Goal: Task Accomplishment & Management: Use online tool/utility

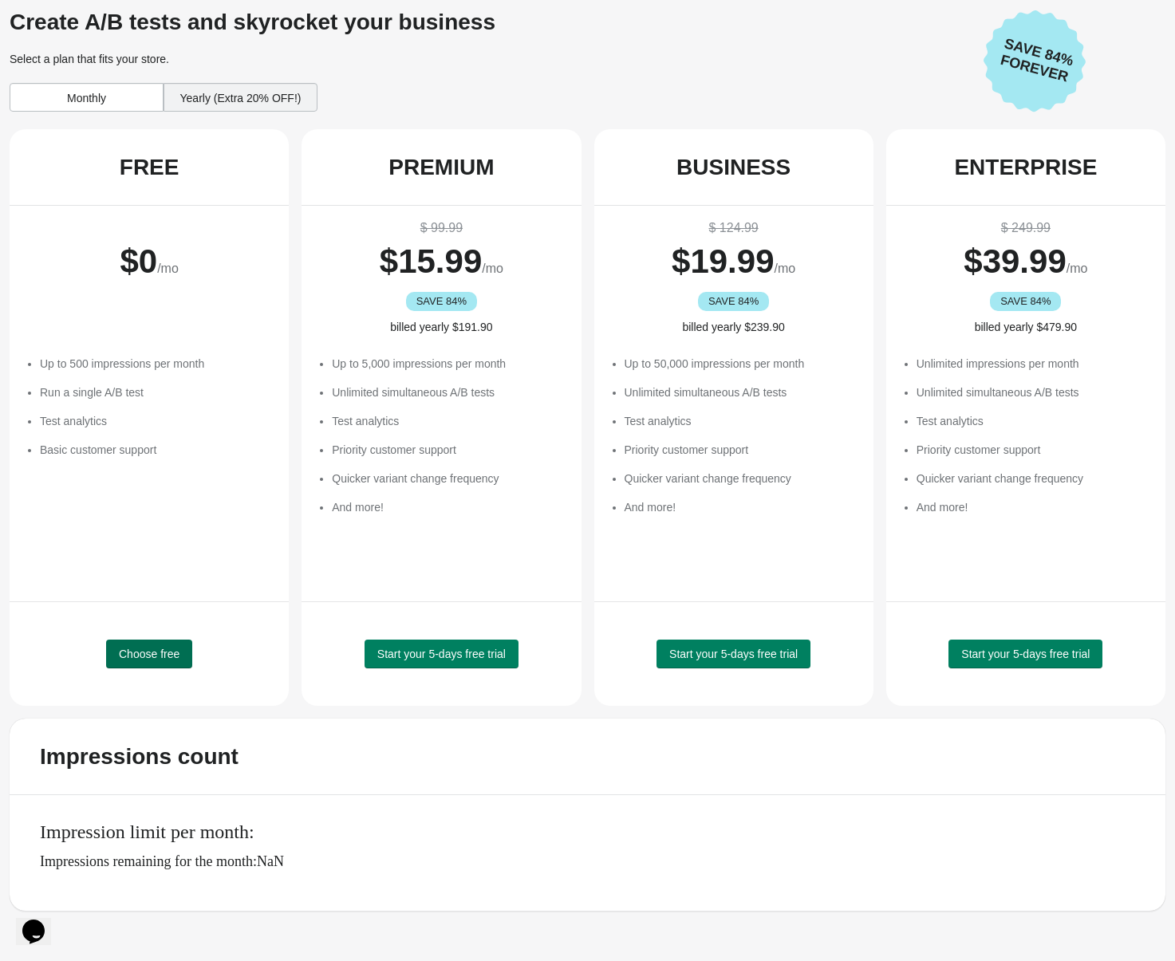
click at [152, 653] on span "Choose free" at bounding box center [149, 654] width 61 height 13
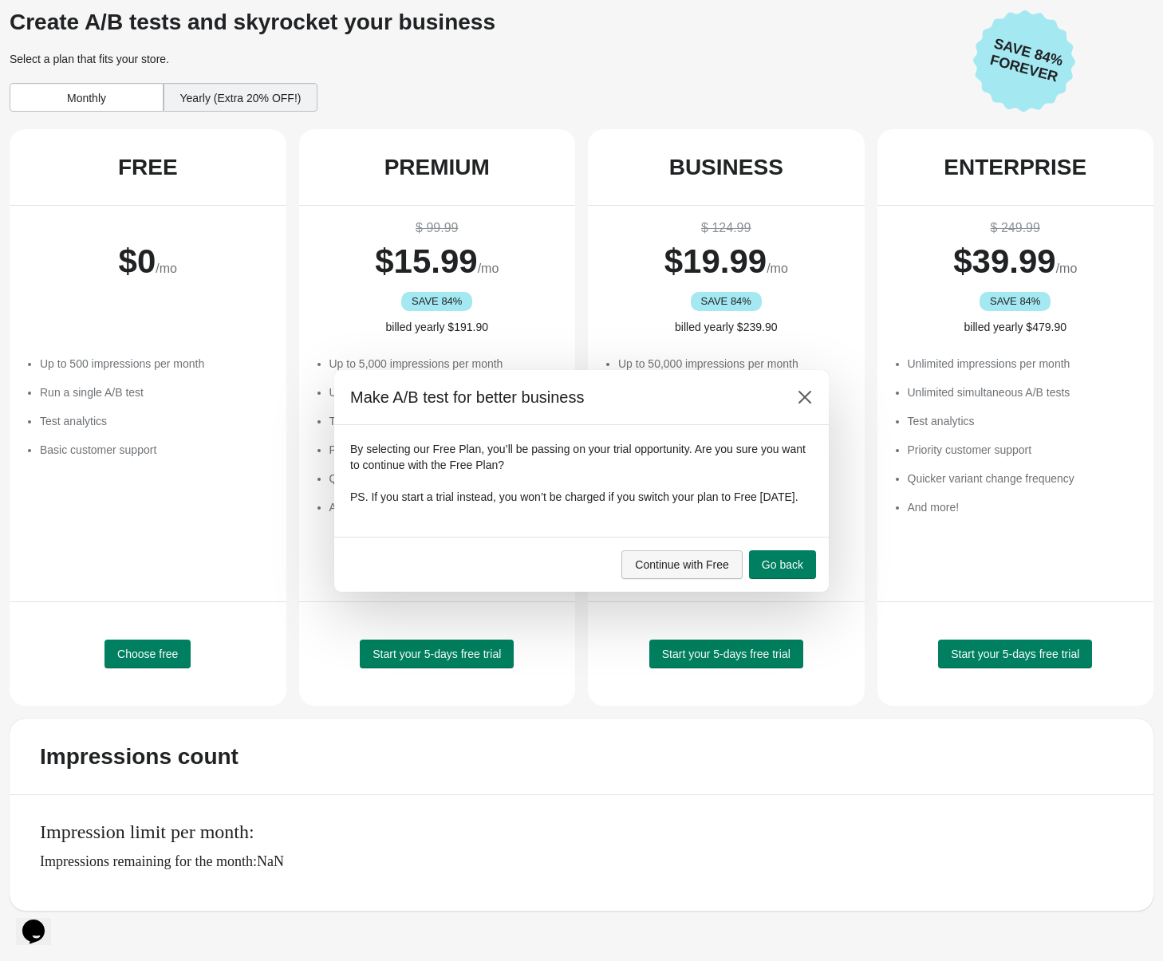
click at [653, 571] on span "Continue with Free" at bounding box center [682, 564] width 94 height 13
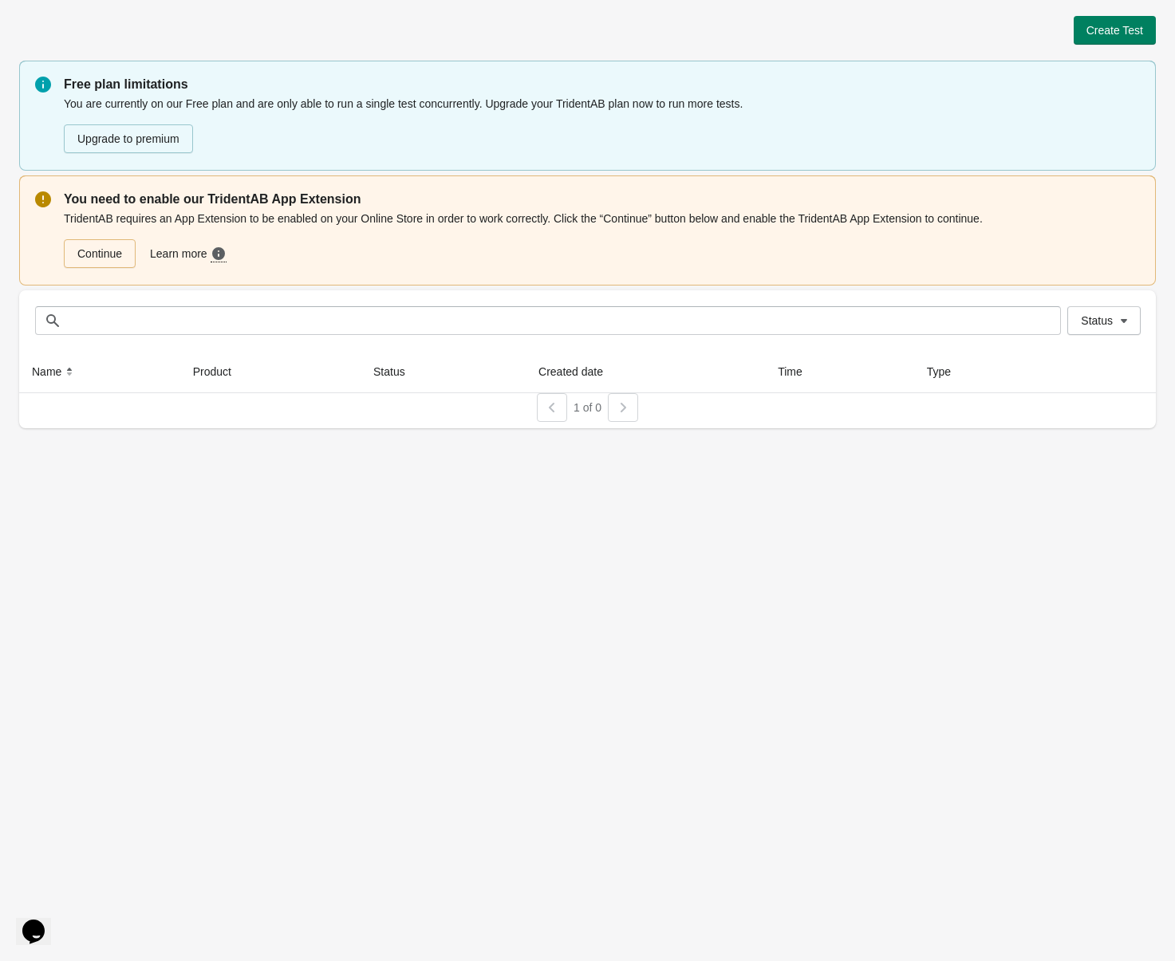
click at [1130, 45] on div "Create Test Free plan limitations You are currently on our Free plan and are on…" at bounding box center [587, 222] width 1137 height 412
click at [1101, 36] on button "Create Test" at bounding box center [1115, 30] width 82 height 29
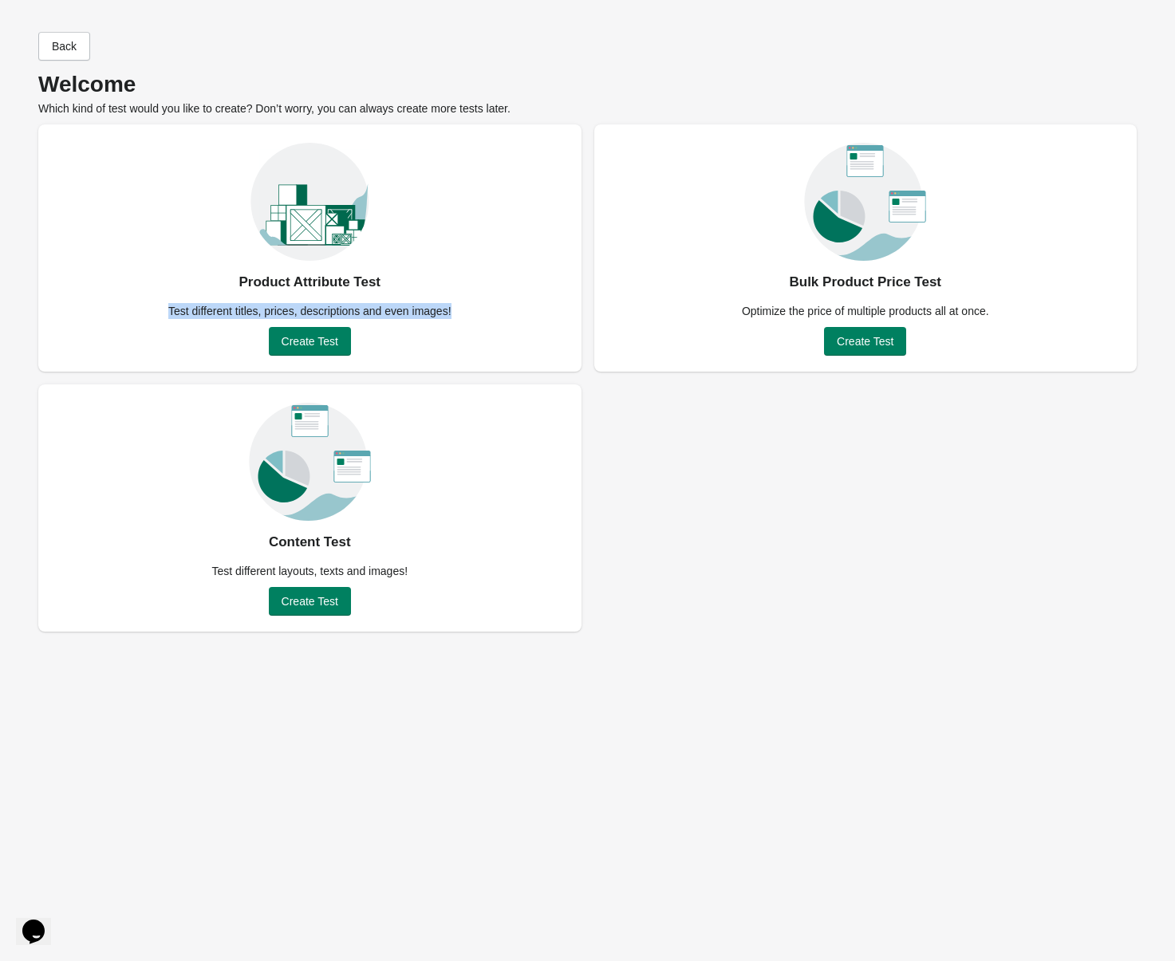
drag, startPoint x: 164, startPoint y: 312, endPoint x: 508, endPoint y: 310, distance: 343.9
click at [508, 310] on div "Product Attribute Test Test different titles, prices, descriptions and even ima…" at bounding box center [309, 247] width 543 height 247
drag, startPoint x: 197, startPoint y: 573, endPoint x: 472, endPoint y: 570, distance: 275.3
click at [472, 570] on div "Content Test Test different layouts, texts and images! Create Test" at bounding box center [309, 508] width 543 height 247
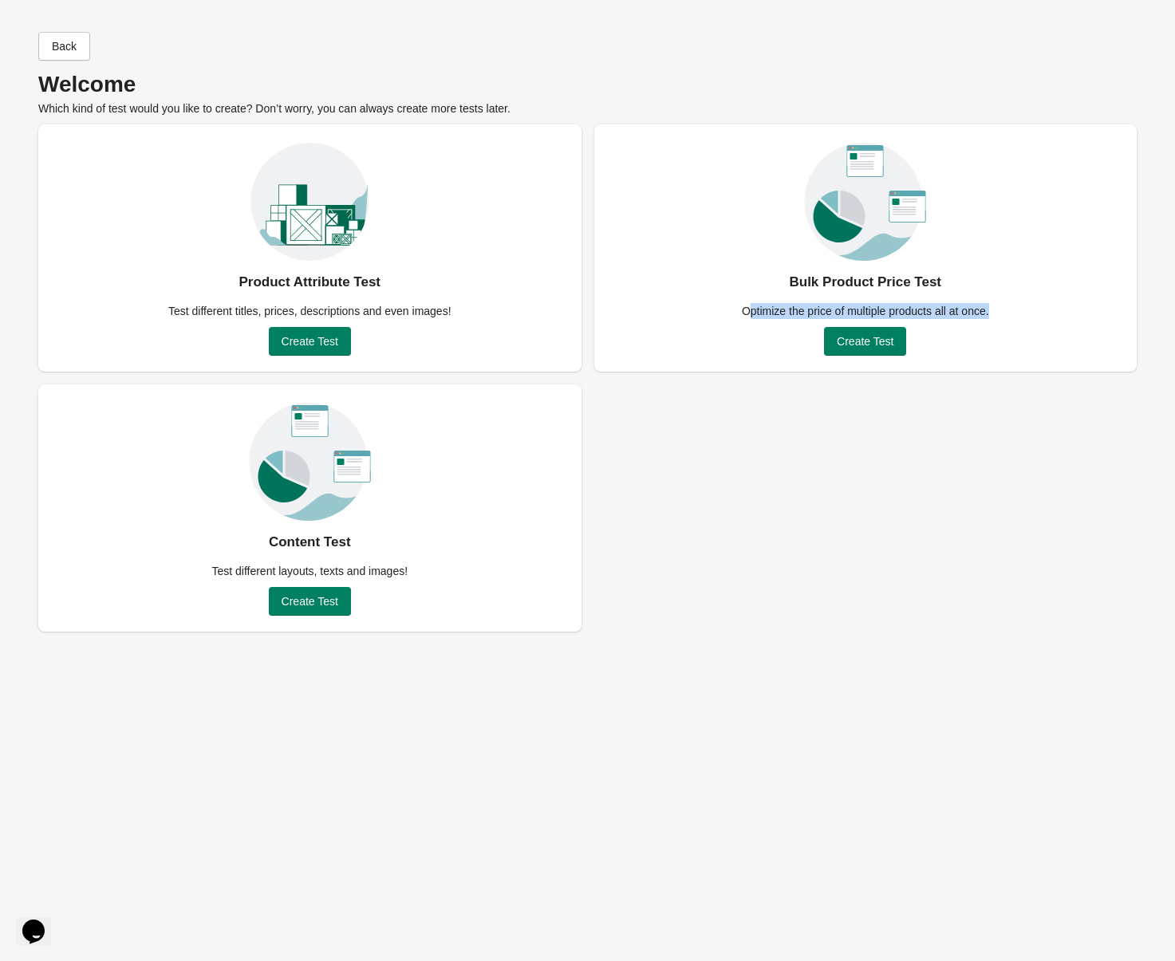
drag, startPoint x: 748, startPoint y: 310, endPoint x: 1015, endPoint y: 320, distance: 266.7
click at [1015, 320] on div "Bulk Product Price Test Optimize the price of multiple products all at once. Cr…" at bounding box center [865, 247] width 543 height 247
click at [841, 509] on div "Product Attribute Test Test different titles, prices, descriptions and even ima…" at bounding box center [587, 377] width 1099 height 507
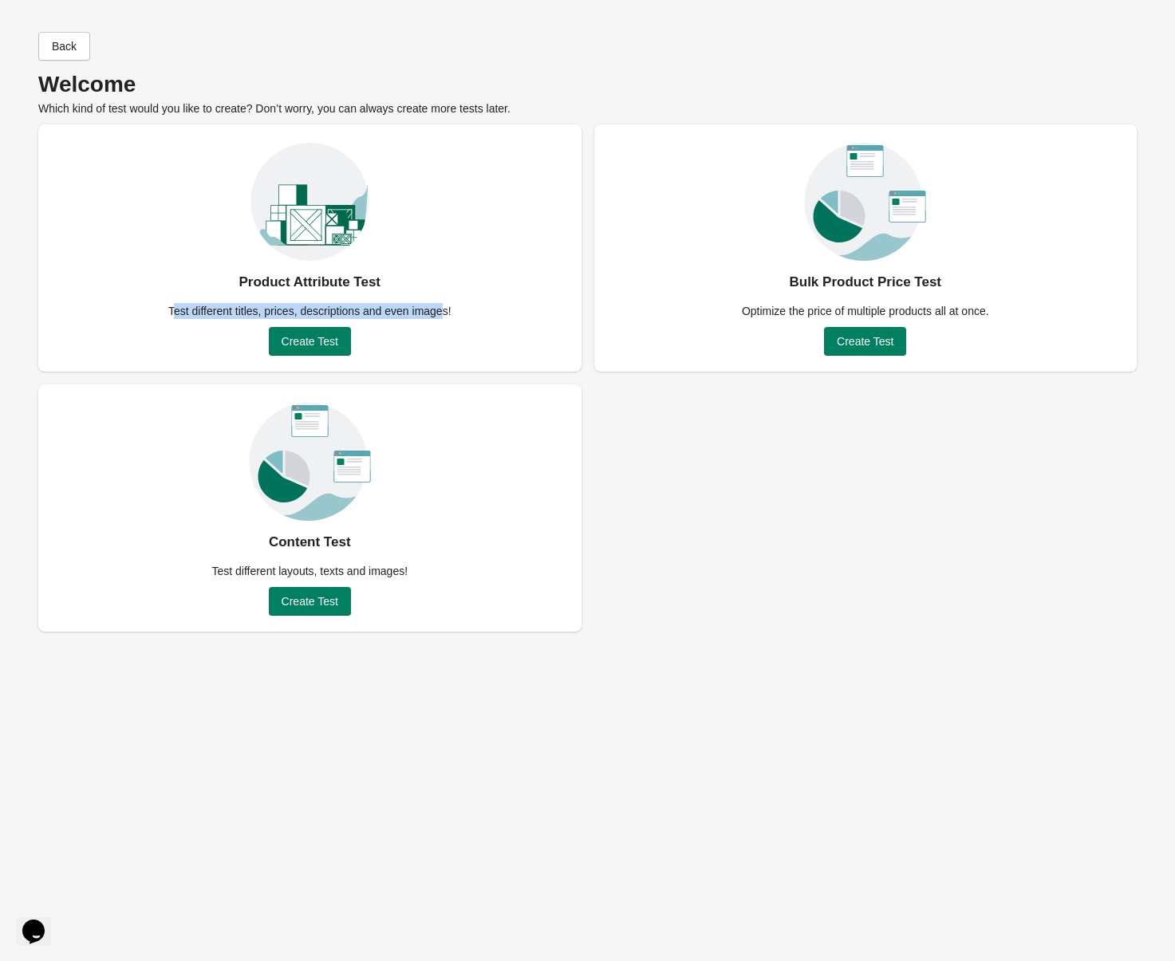
drag, startPoint x: 176, startPoint y: 311, endPoint x: 440, endPoint y: 324, distance: 265.2
click at [440, 324] on div "Product Attribute Test Test different titles, prices, descriptions and even ima…" at bounding box center [309, 247] width 543 height 247
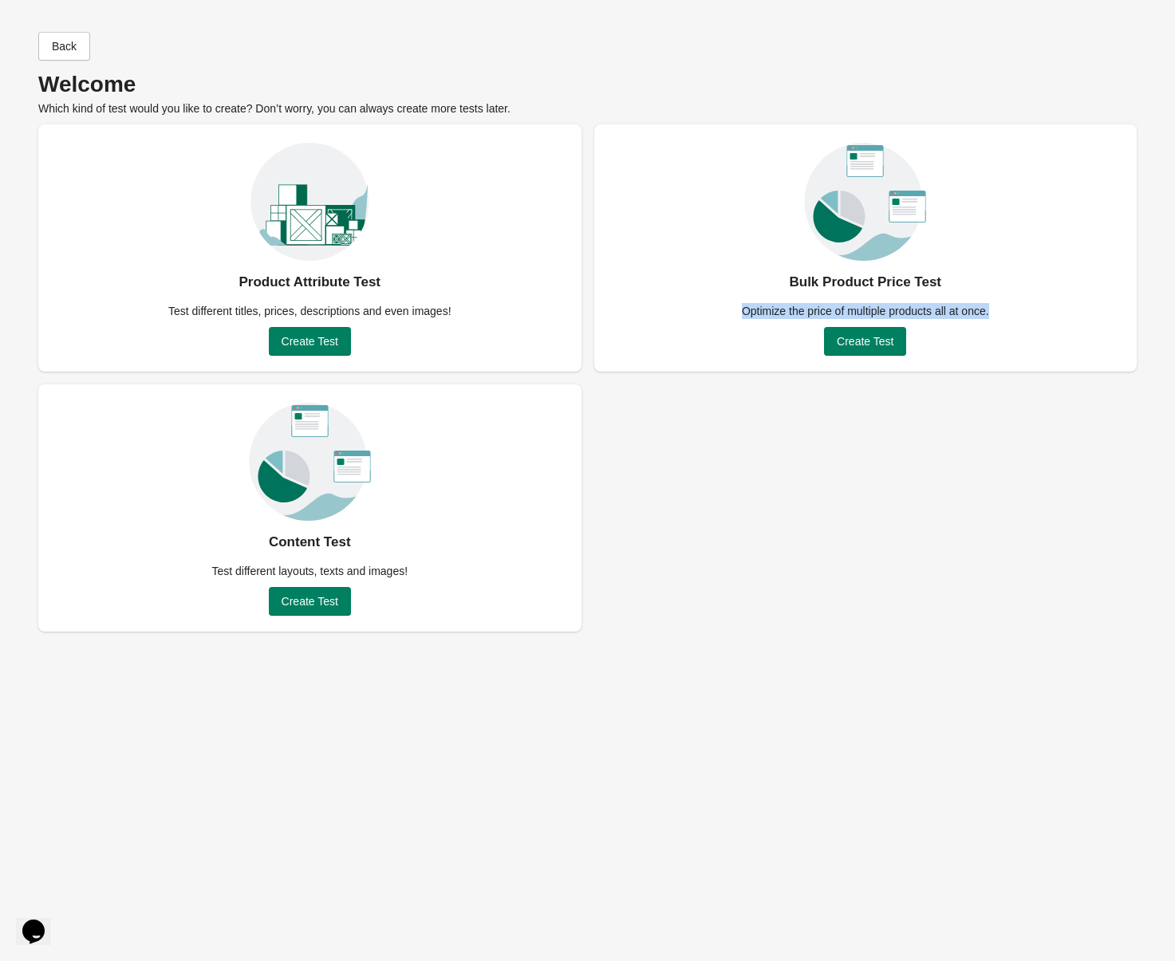
drag, startPoint x: 726, startPoint y: 316, endPoint x: 1000, endPoint y: 311, distance: 273.7
click at [1000, 311] on div "Bulk Product Price Test Optimize the price of multiple products all at once. Cr…" at bounding box center [865, 247] width 543 height 247
click at [286, 337] on span "Create Test" at bounding box center [310, 341] width 57 height 13
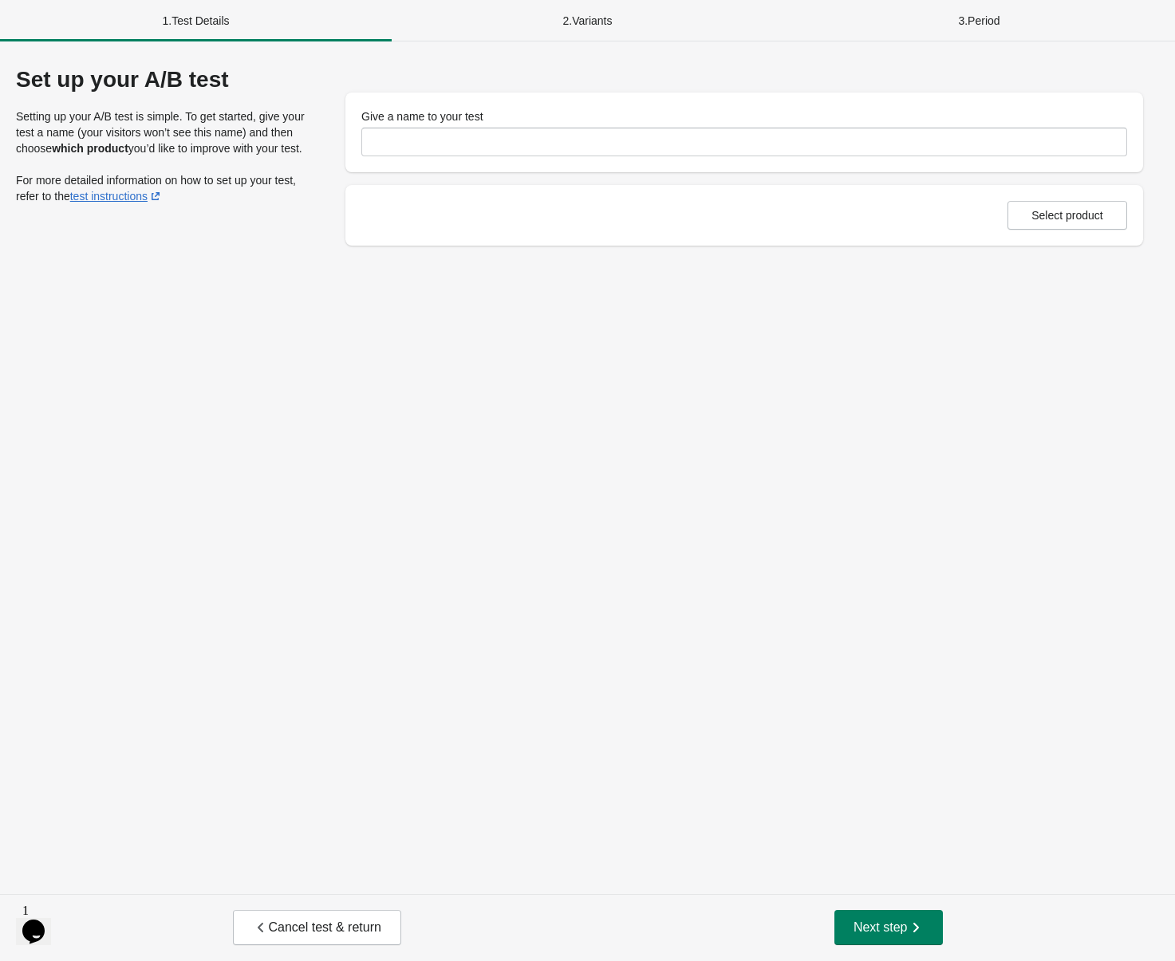
click at [442, 125] on div "Give a name to your test" at bounding box center [744, 133] width 766 height 48
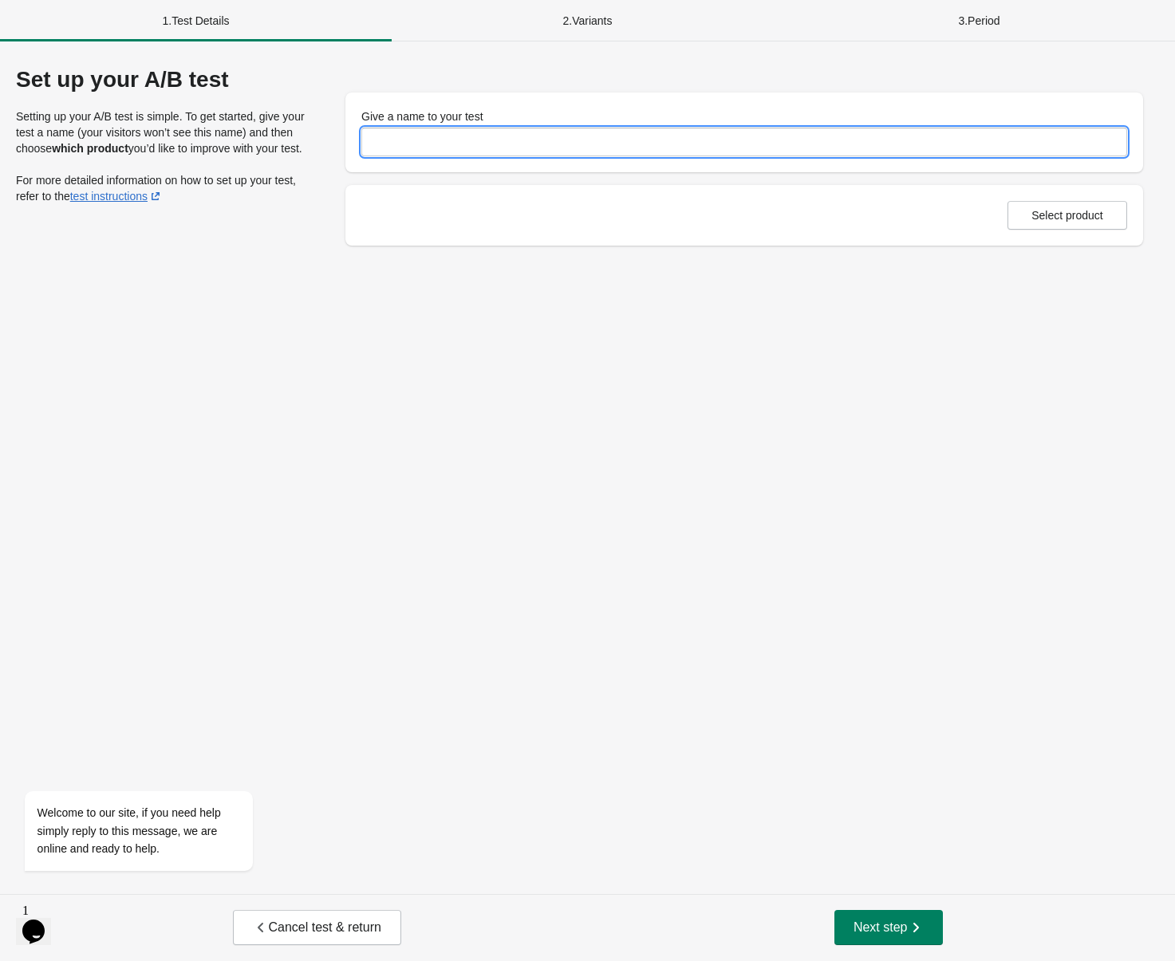
click at [436, 143] on input "Give a name to your test" at bounding box center [744, 142] width 766 height 29
type input "**********"
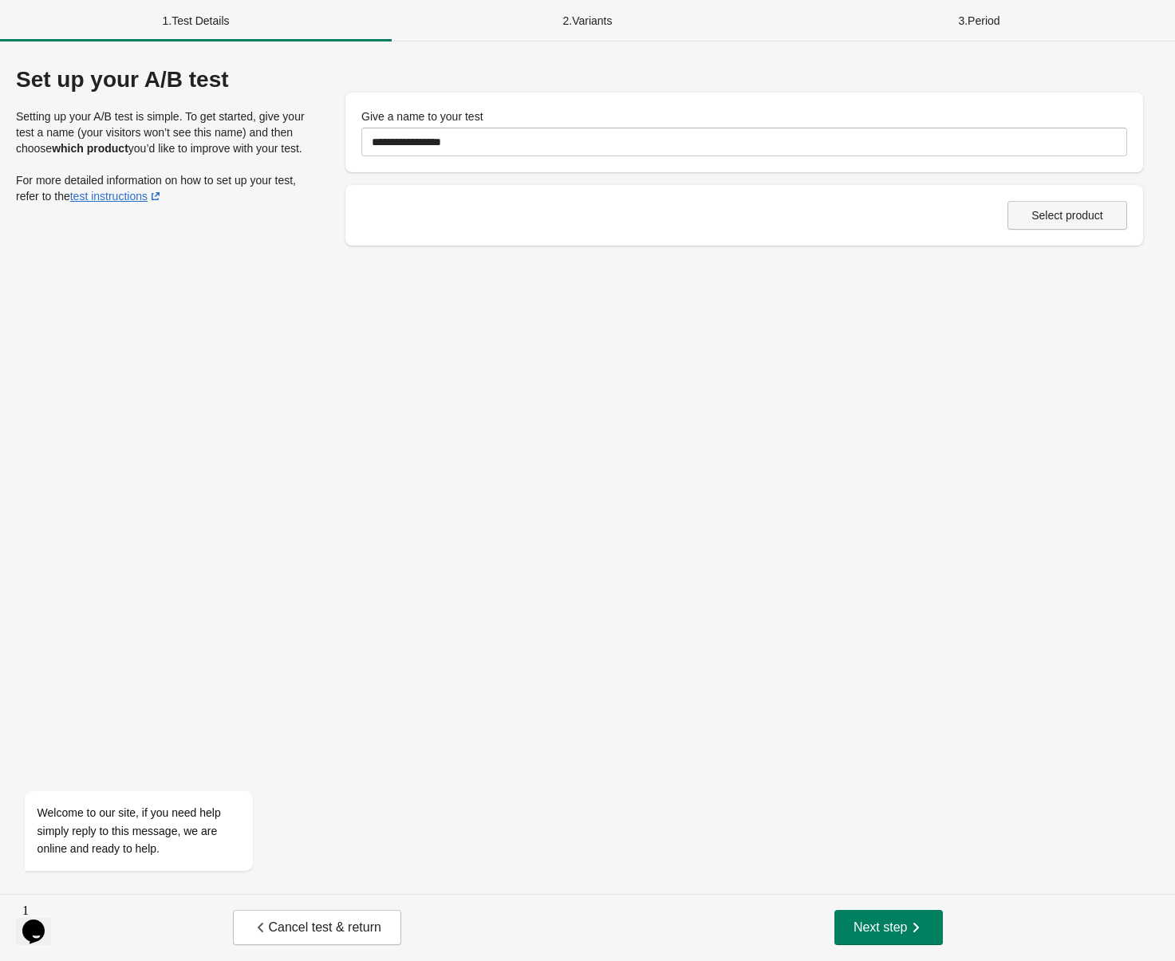
click at [1066, 209] on span "Select product" at bounding box center [1068, 215] width 72 height 13
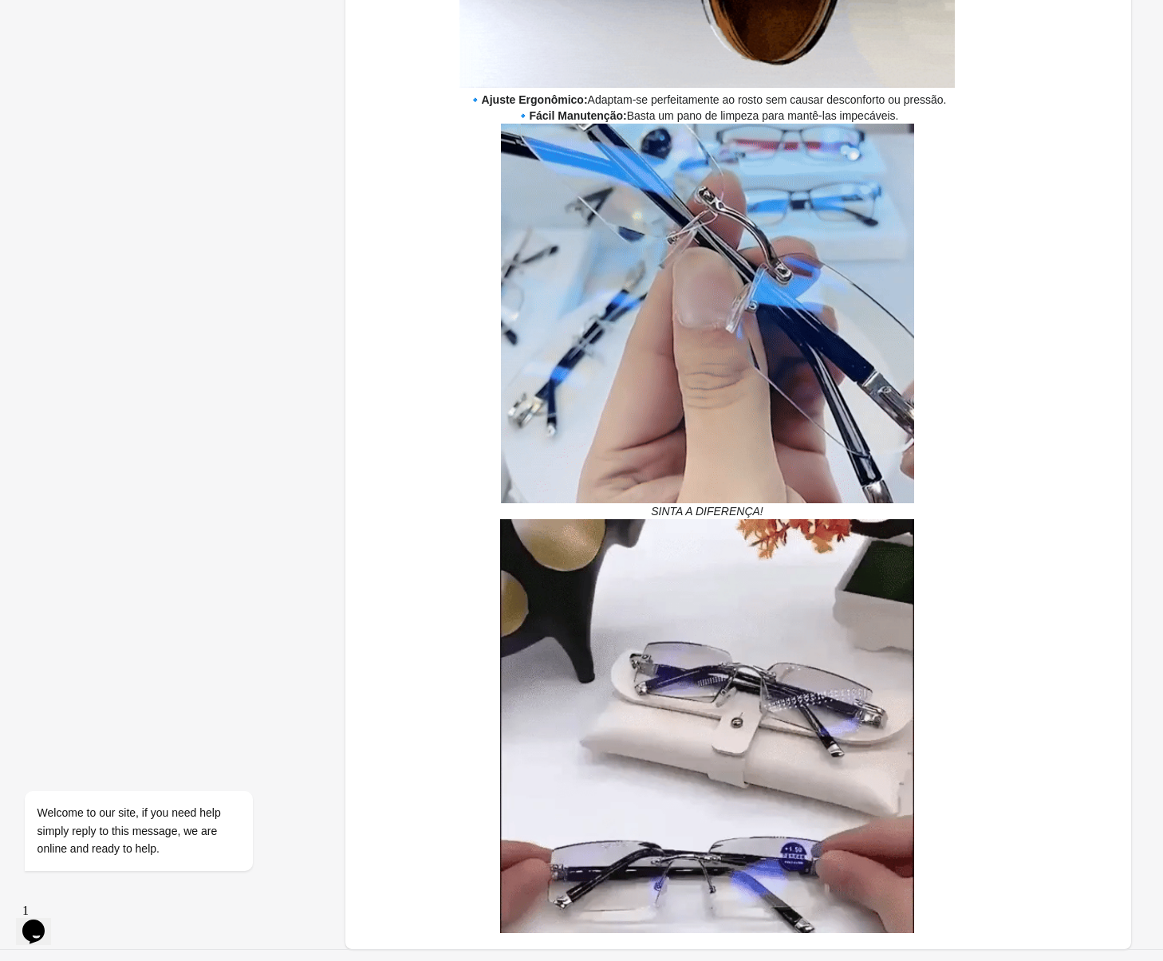
scroll to position [3104, 0]
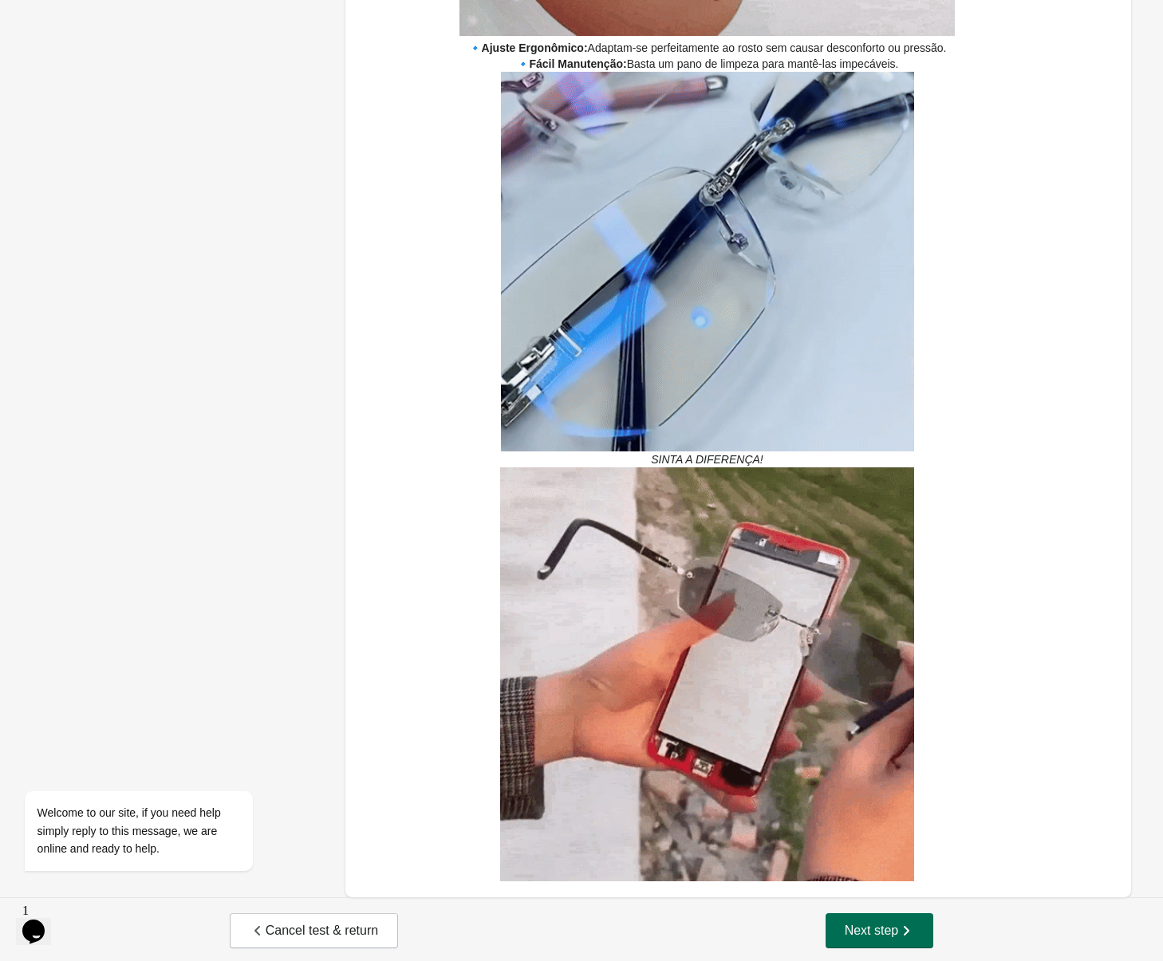
click at [872, 923] on span "Next step" at bounding box center [880, 931] width 70 height 16
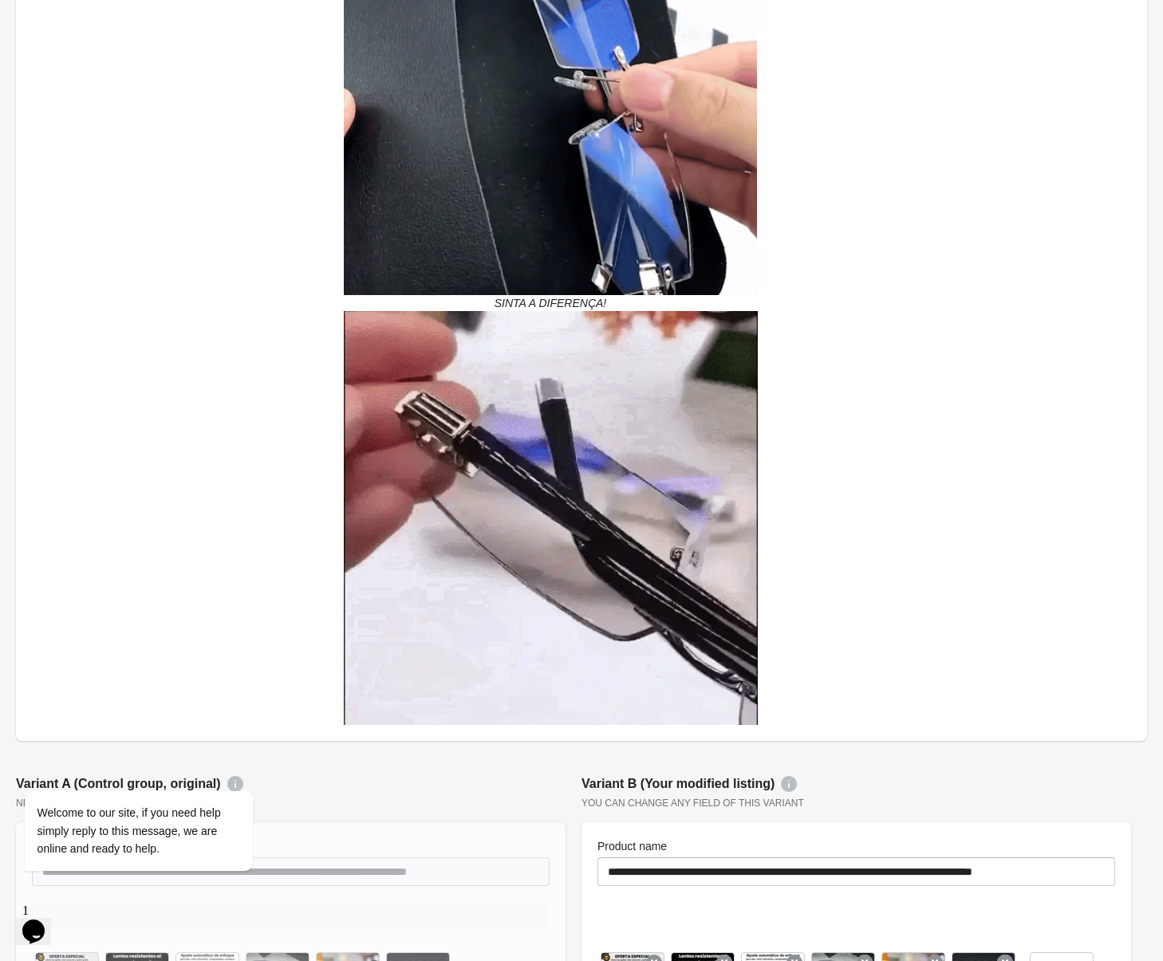
scroll to position [0, 0]
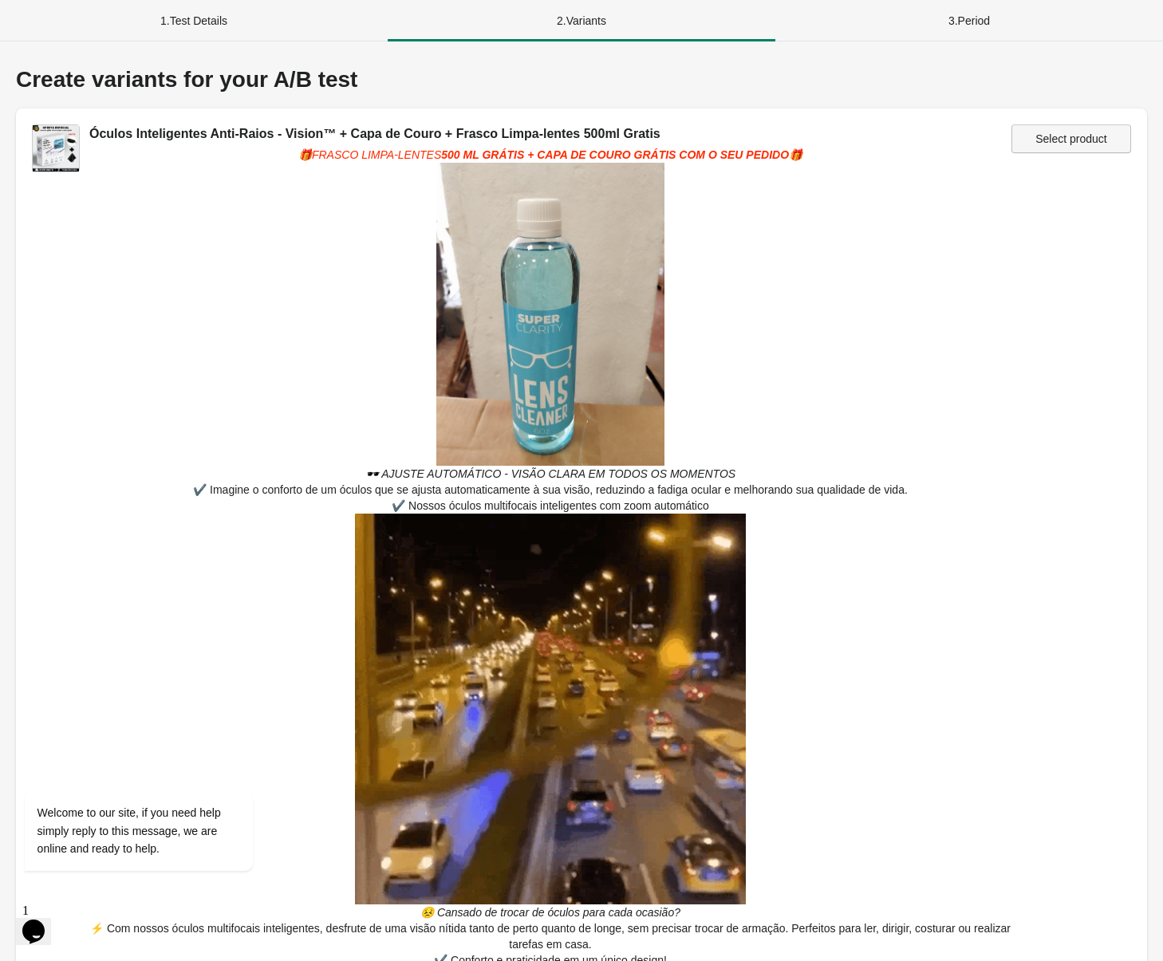
click at [1036, 138] on span "Select product" at bounding box center [1072, 138] width 72 height 13
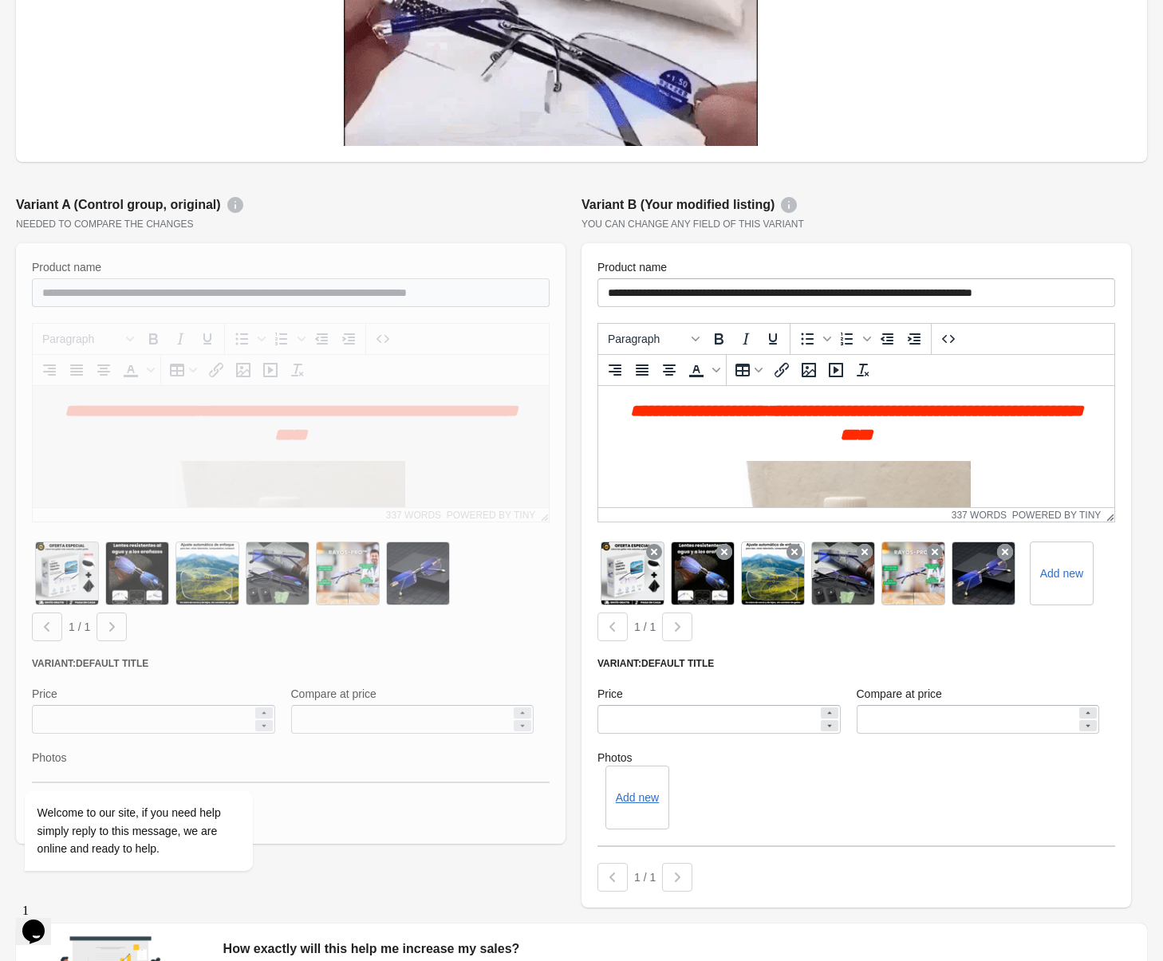
scroll to position [3870, 0]
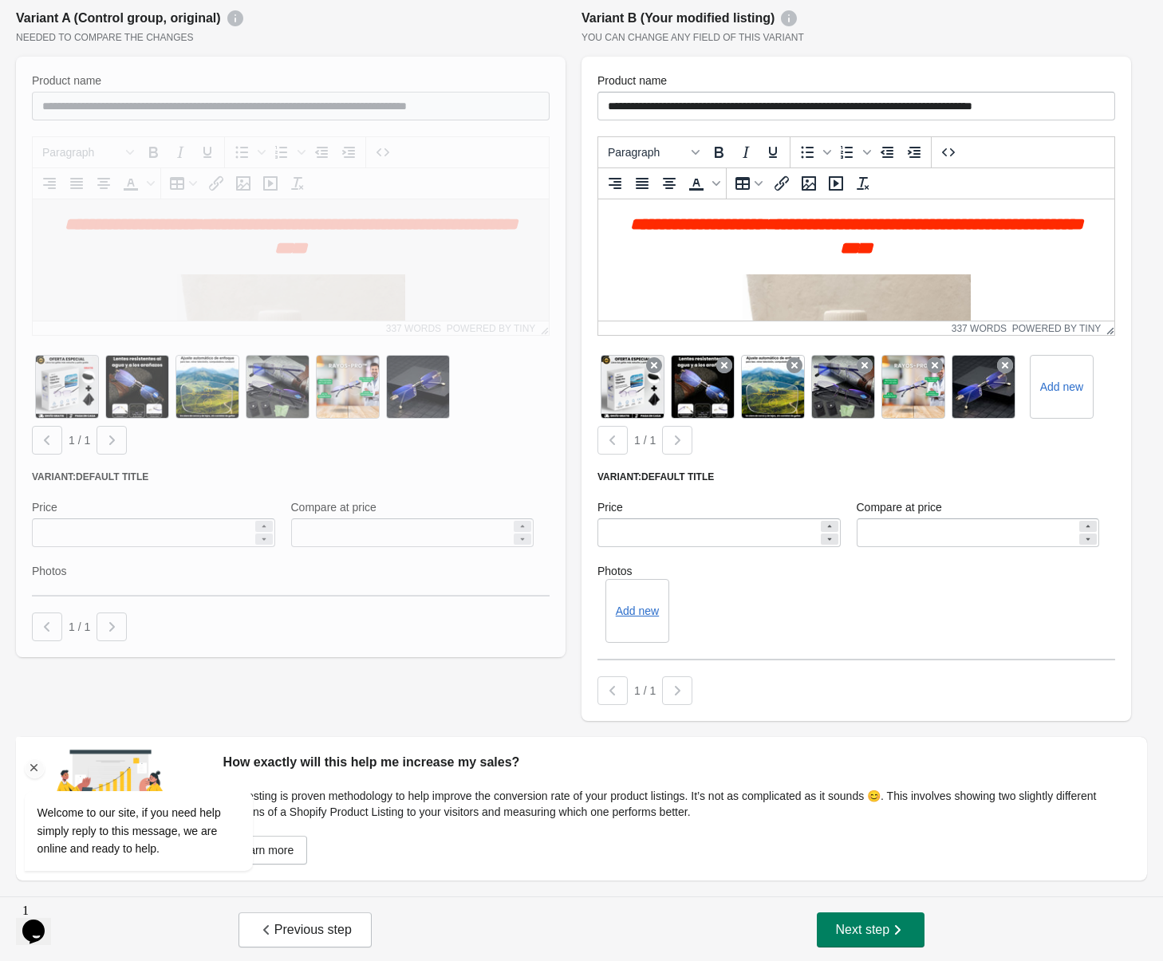
click at [37, 770] on icon "Chat attention grabber" at bounding box center [34, 768] width 14 height 14
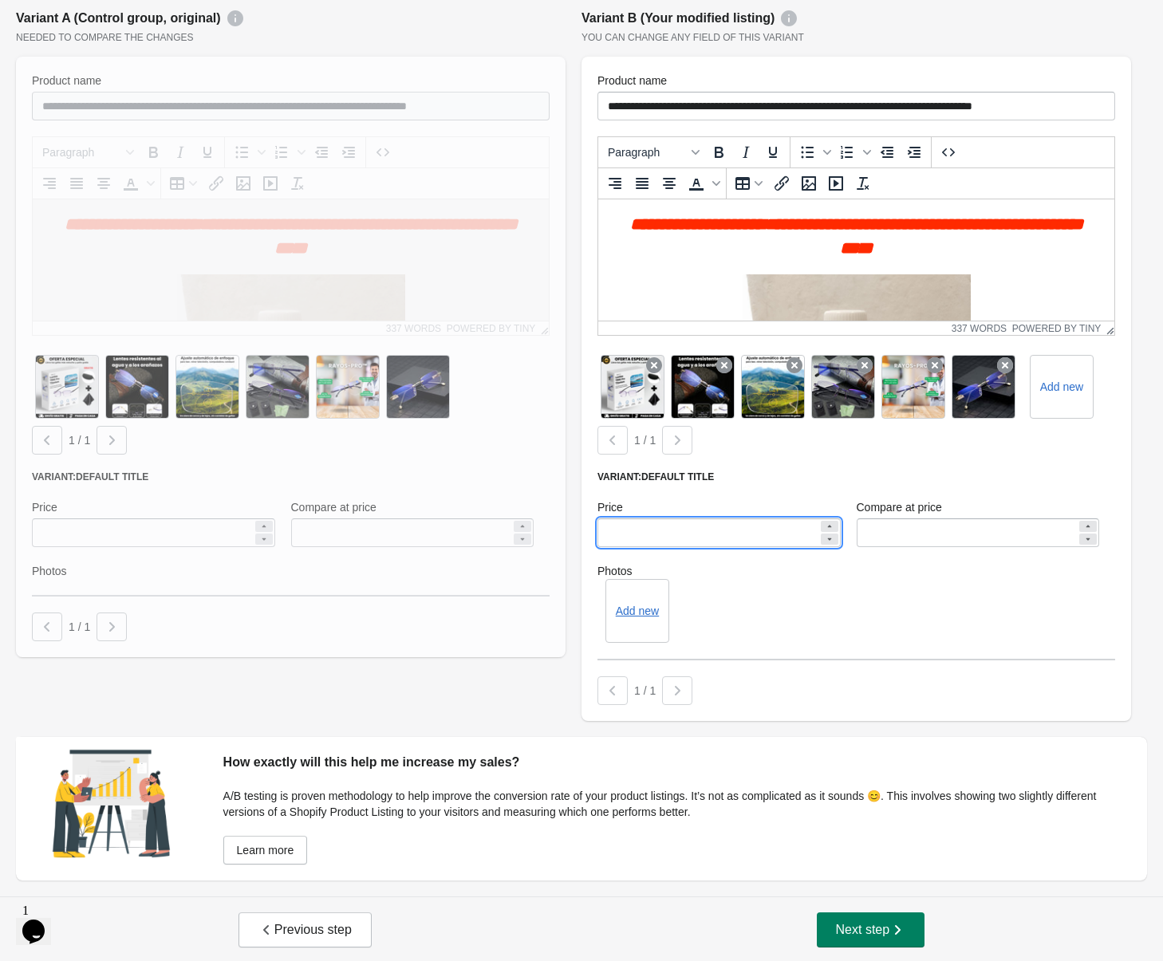
drag, startPoint x: 605, startPoint y: 537, endPoint x: 594, endPoint y: 539, distance: 11.3
click at [594, 539] on div "Price *****" at bounding box center [719, 523] width 259 height 64
type input "*****"
click at [877, 934] on span "Next step" at bounding box center [871, 930] width 70 height 16
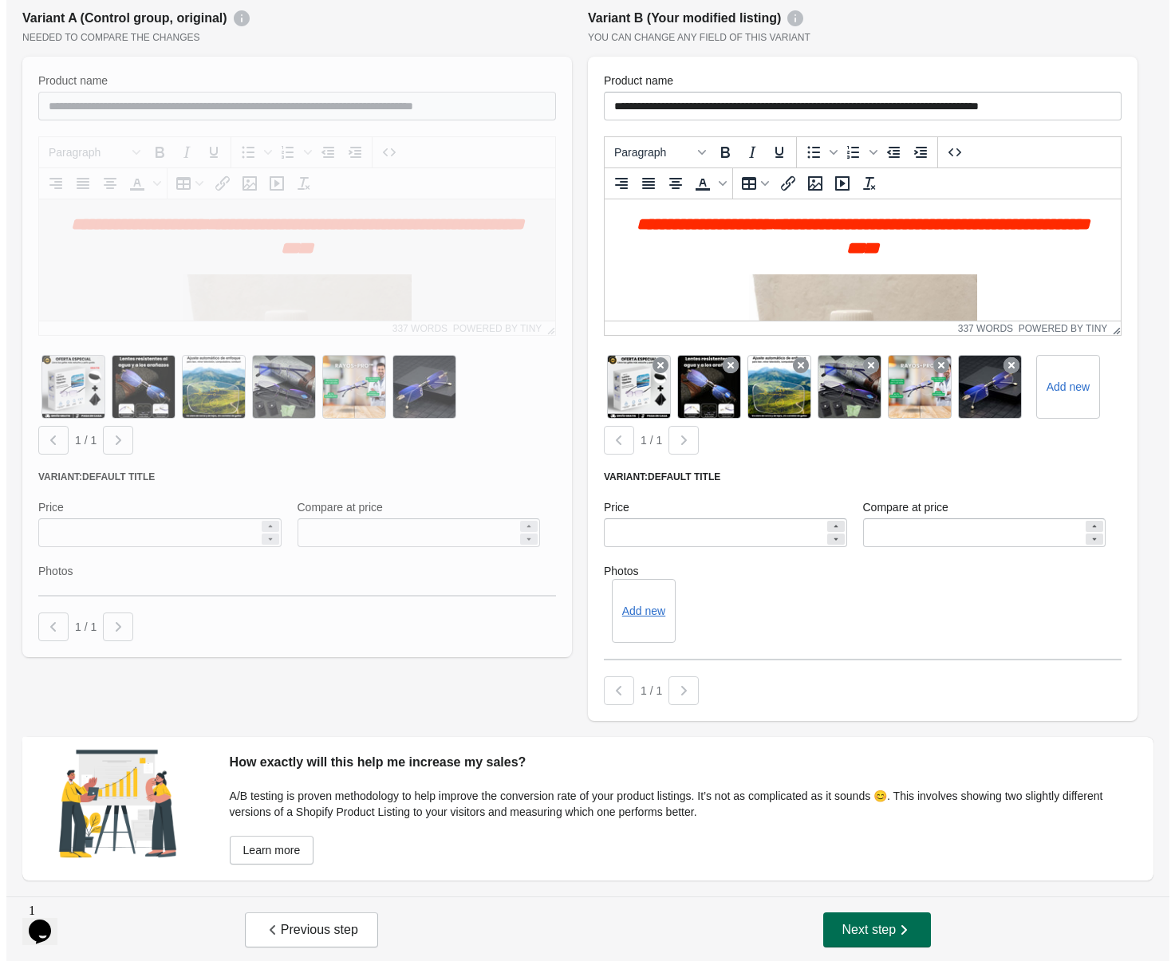
scroll to position [0, 0]
